Goal: Task Accomplishment & Management: Manage account settings

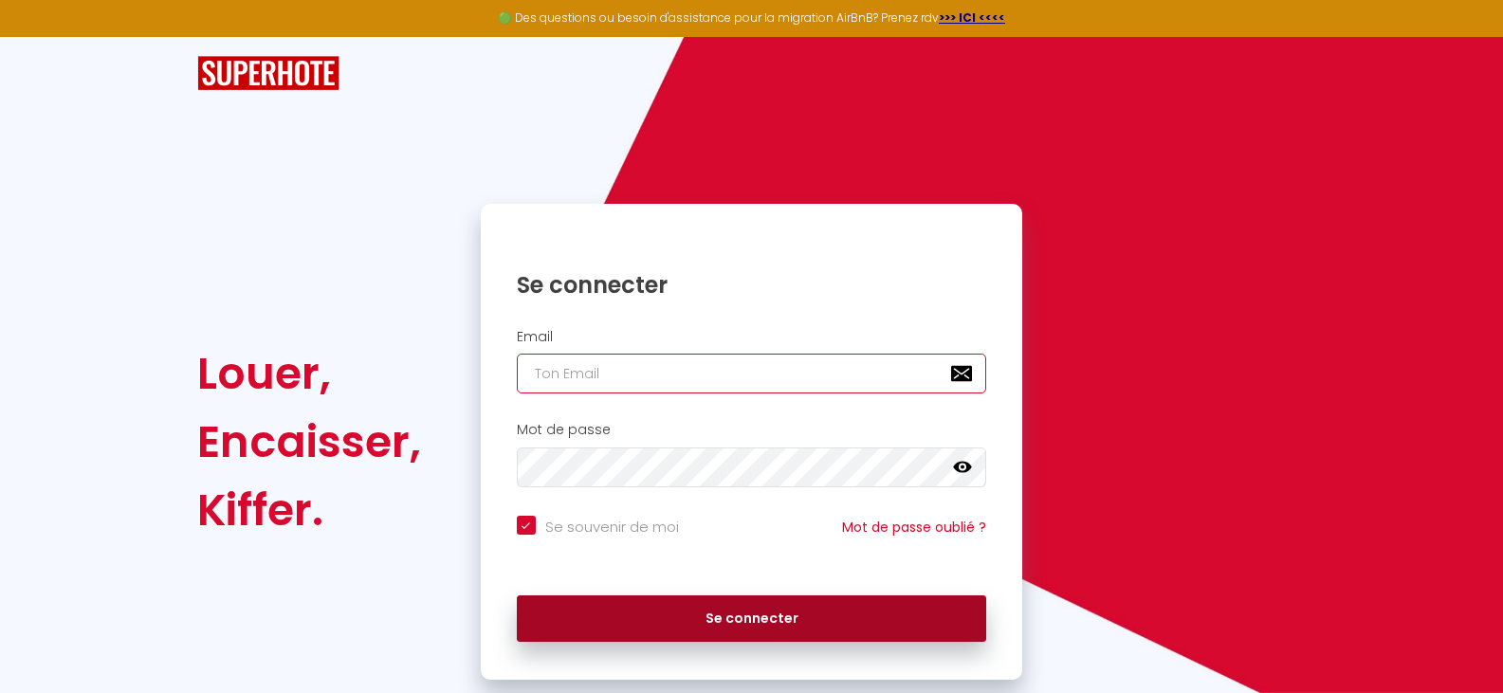
type input "[EMAIL_ADDRESS][DOMAIN_NAME]"
click at [653, 602] on button "Se connecter" at bounding box center [752, 619] width 470 height 47
checkbox input "true"
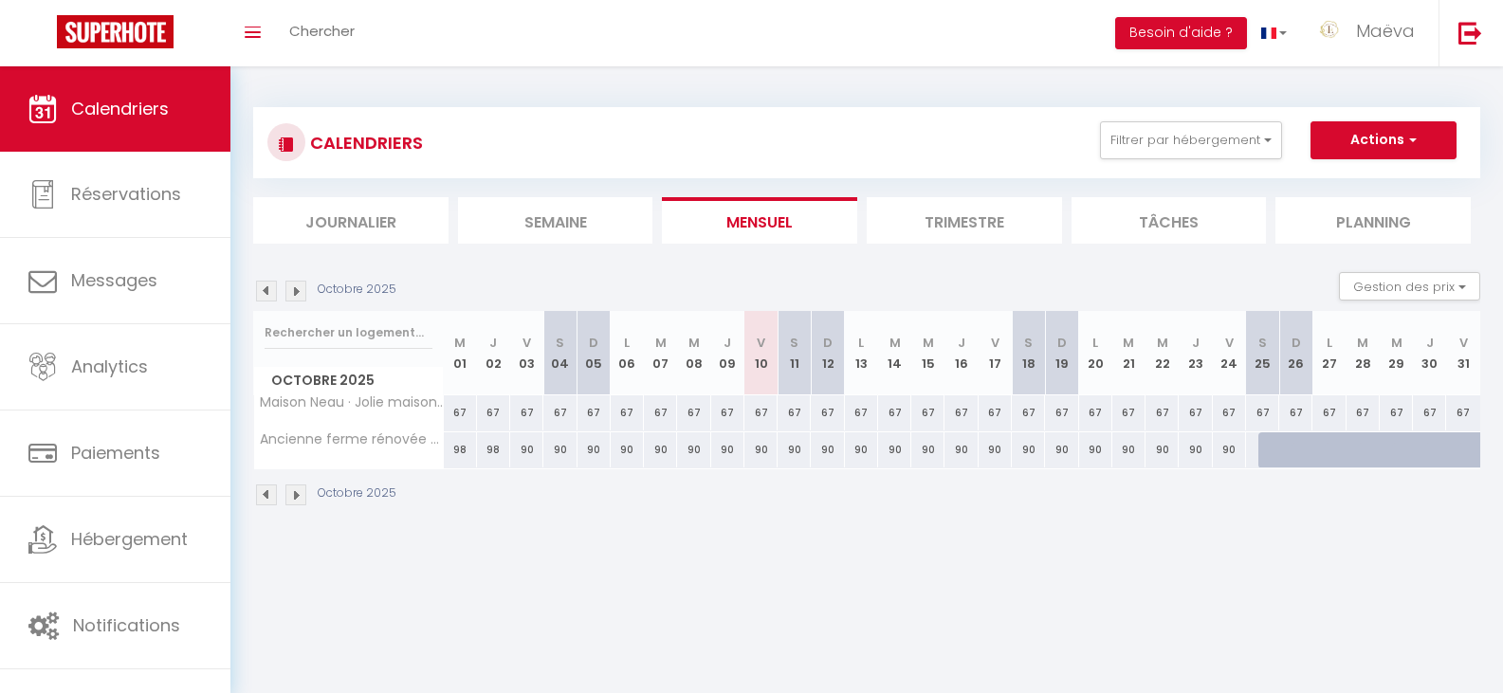
click at [300, 287] on img at bounding box center [295, 291] width 21 height 21
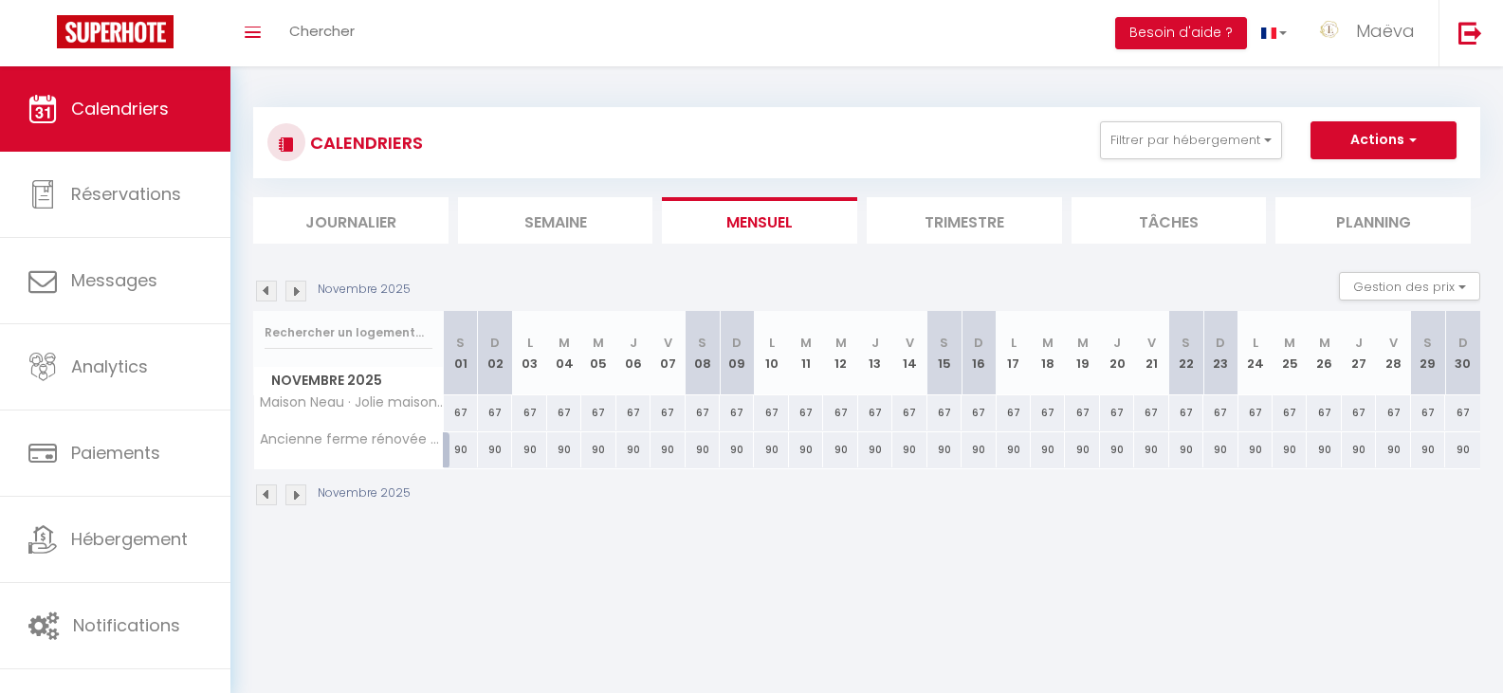
click at [981, 453] on div "90" at bounding box center [979, 449] width 34 height 35
type input "90"
type input "Dim 16 Novembre 2025"
type input "Lun 17 Novembre 2025"
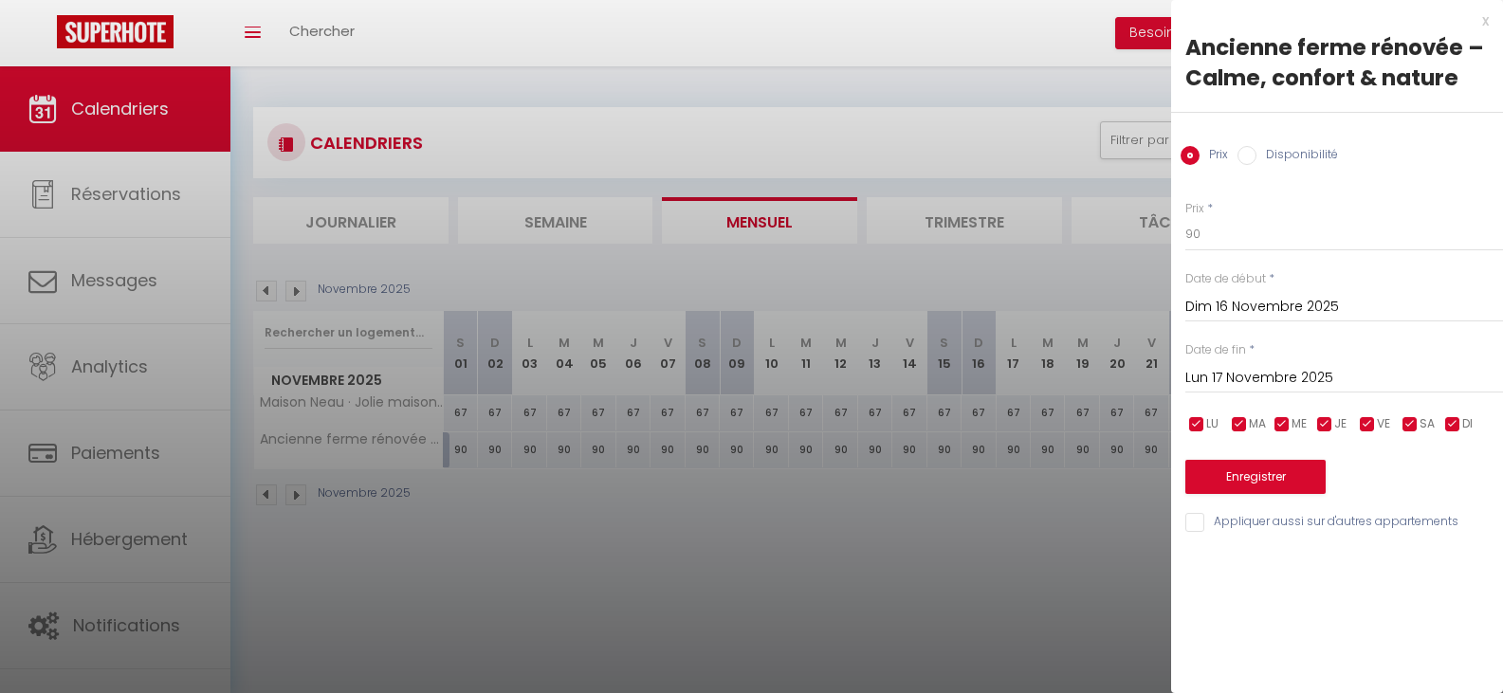
click at [1251, 156] on input "Disponibilité" at bounding box center [1247, 155] width 19 height 19
radio input "true"
radio input "false"
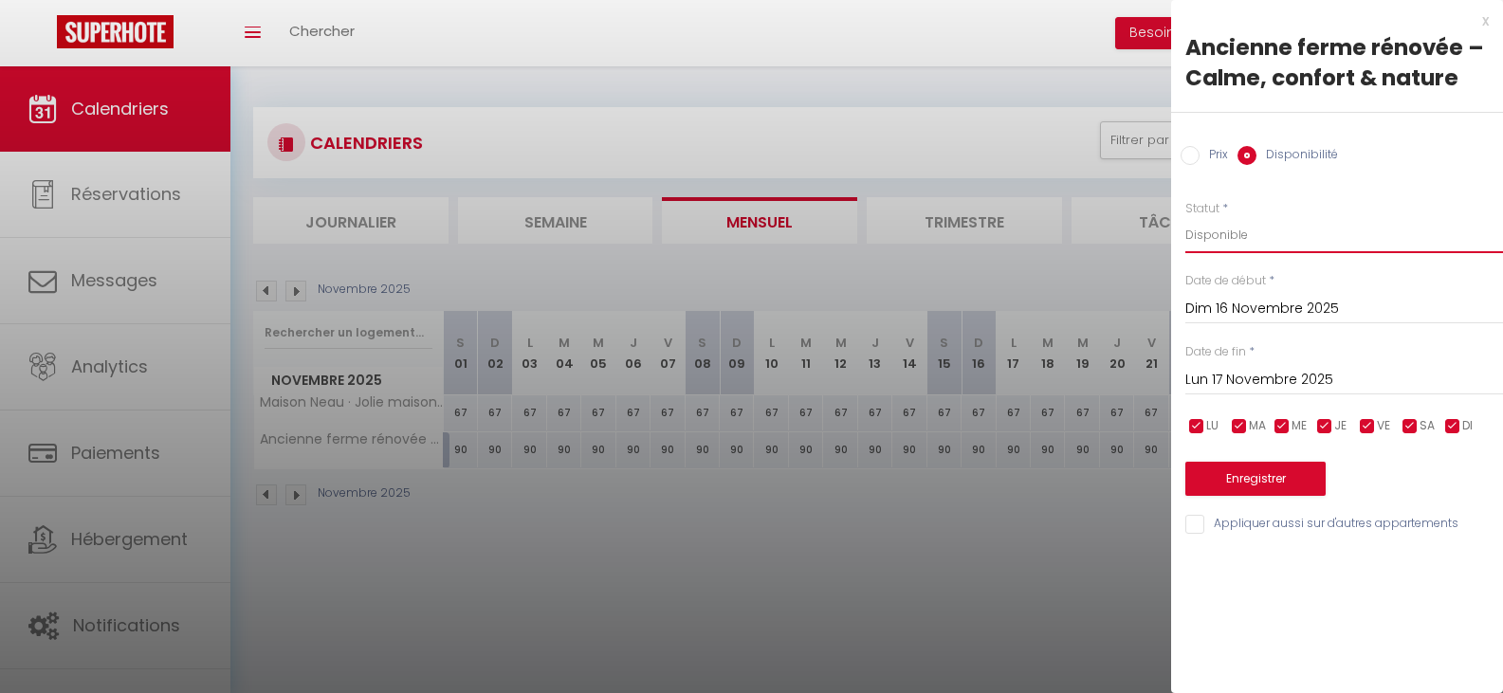
click at [1244, 234] on select "Disponible Indisponible" at bounding box center [1344, 235] width 318 height 36
select select "0"
click at [1185, 217] on select "Disponible Indisponible" at bounding box center [1344, 235] width 318 height 36
click at [1254, 484] on button "Enregistrer" at bounding box center [1255, 479] width 140 height 34
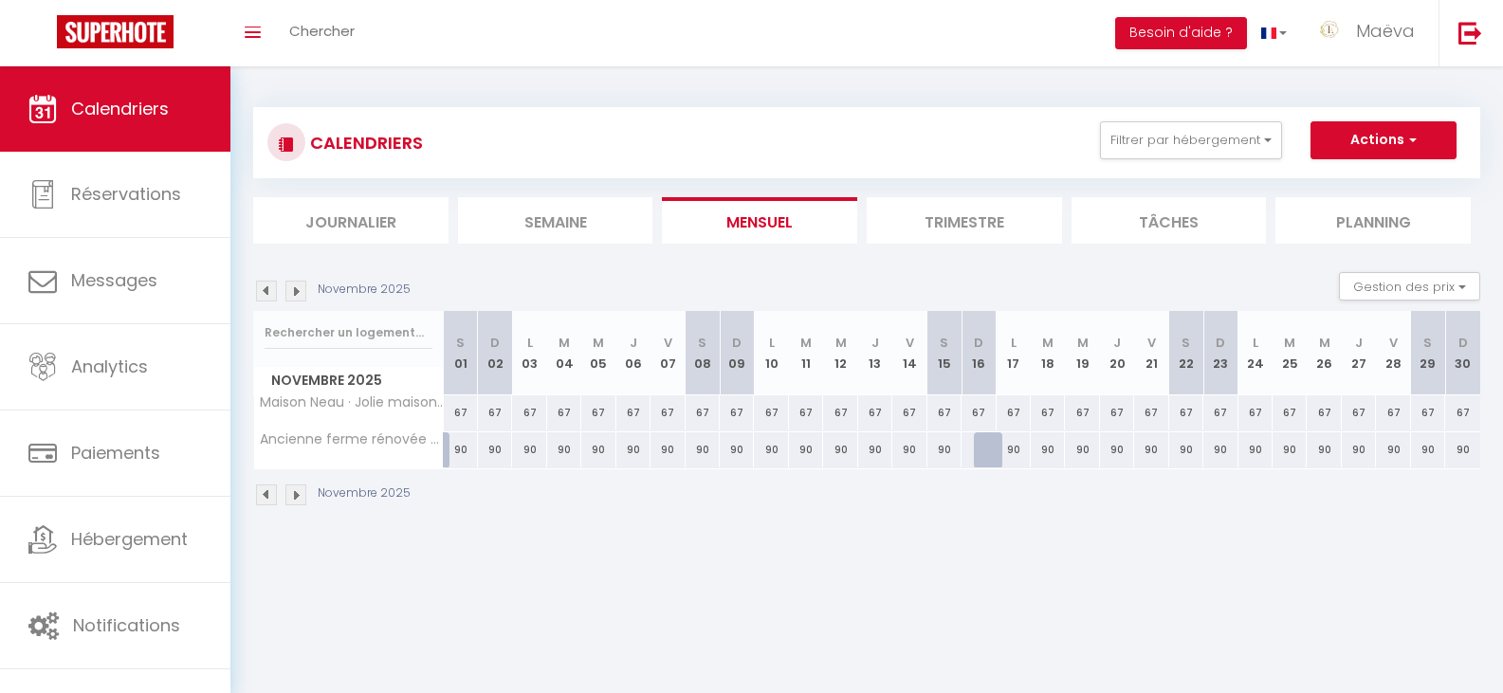
click at [993, 452] on div at bounding box center [991, 450] width 34 height 36
type input "90"
select select "1"
type input "Dim 16 Novembre 2025"
type input "Lun 17 Novembre 2025"
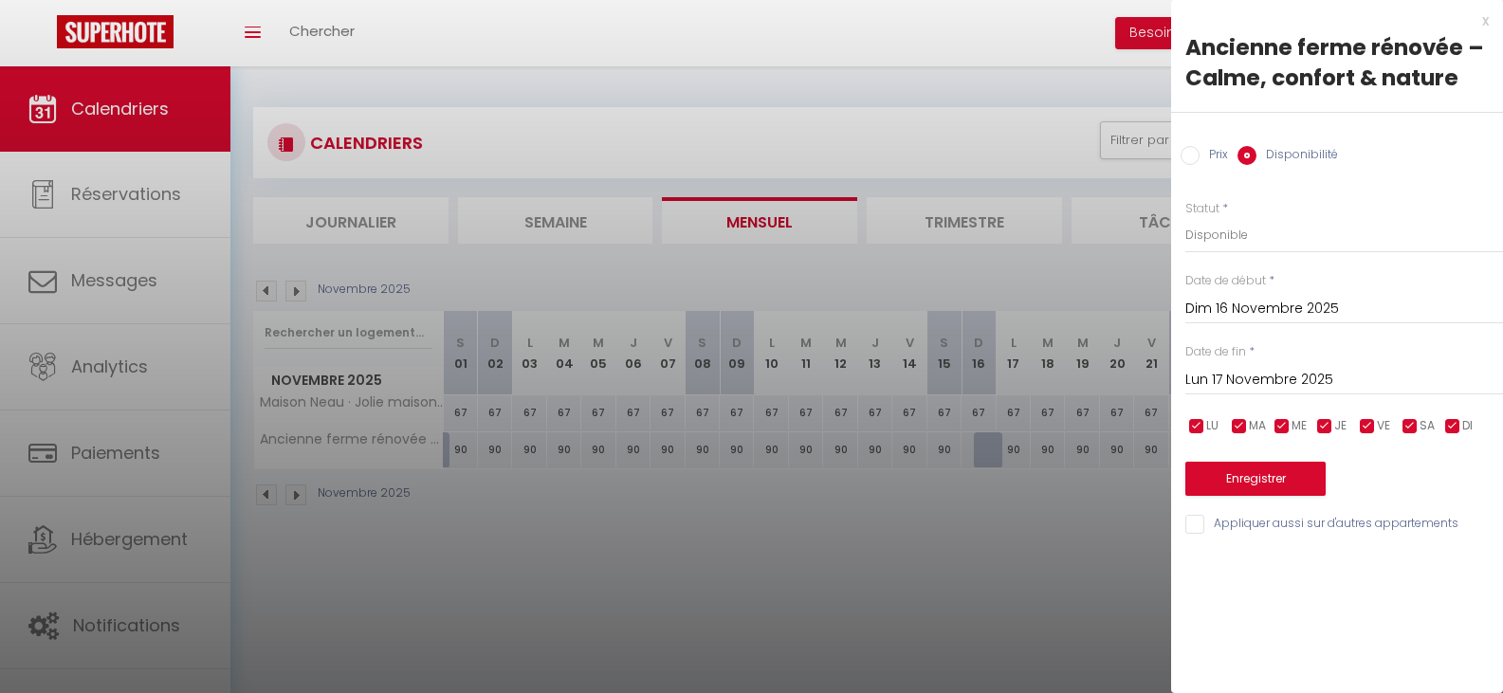
click at [1195, 157] on input "Prix" at bounding box center [1190, 155] width 19 height 19
radio input "true"
click at [1255, 158] on input "Disponibilité" at bounding box center [1247, 155] width 19 height 19
radio input "true"
radio input "false"
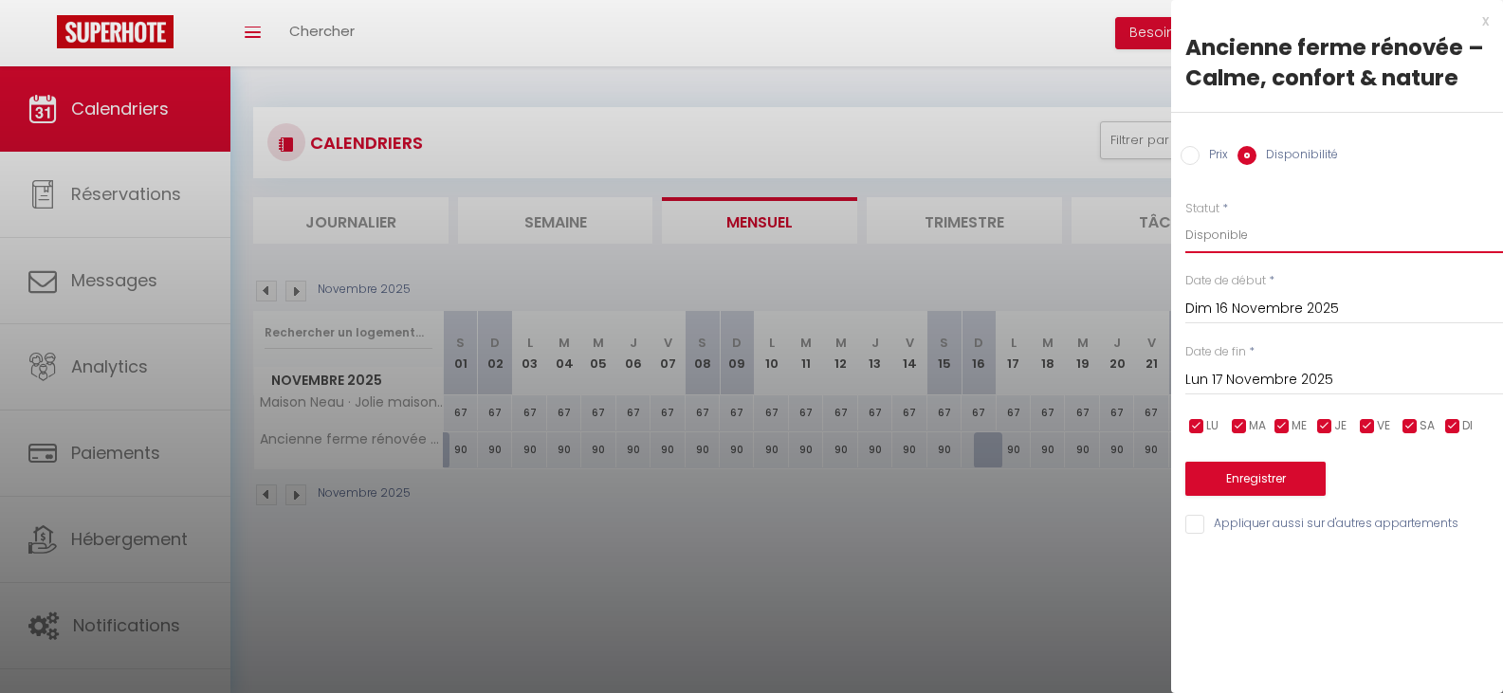
drag, startPoint x: 1262, startPoint y: 229, endPoint x: 1256, endPoint y: 242, distance: 14.8
click at [1262, 229] on select "Disponible Indisponible" at bounding box center [1344, 235] width 318 height 36
click at [1185, 217] on select "Disponible Indisponible" at bounding box center [1344, 235] width 318 height 36
click at [1277, 487] on button "Enregistrer" at bounding box center [1255, 479] width 140 height 34
